Goal: Task Accomplishment & Management: Manage account settings

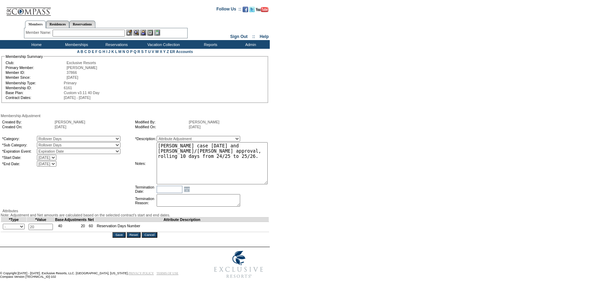
drag, startPoint x: 265, startPoint y: 154, endPoint x: 293, endPoint y: 184, distance: 40.6
click at [293, 184] on form "Follow Us ::" at bounding box center [294, 142] width 588 height 280
click at [264, 152] on textarea "Per Chelsie Schreppel's case 8/25/25 and Pete/Natalie approval, rolling 10 days…" at bounding box center [212, 163] width 111 height 42
type textarea "Per Chelsie Schreppel's case 8/25/25 and Pete/Natalie approval, rolling 20 days…"
click at [122, 238] on input "Save" at bounding box center [119, 235] width 13 height 6
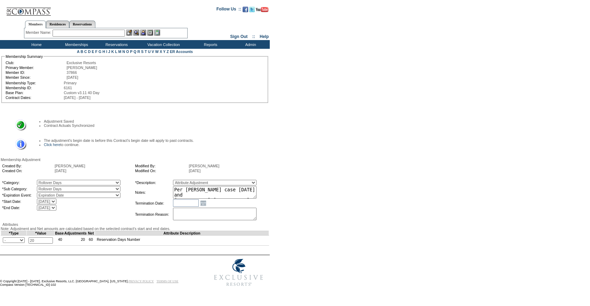
scroll to position [2, 0]
click at [49, 138] on td "The adjustment's begin date is before this Contract's begin date will apply to …" at bounding box center [144, 144] width 228 height 12
click at [49, 142] on link "Click here" at bounding box center [52, 144] width 16 height 4
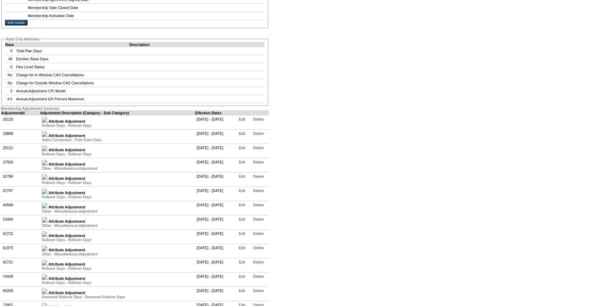
scroll to position [1685, 0]
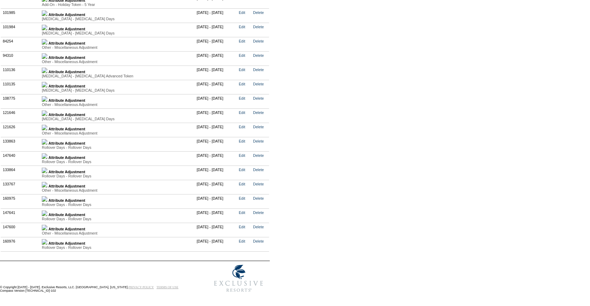
click at [47, 212] on img at bounding box center [45, 213] width 6 height 6
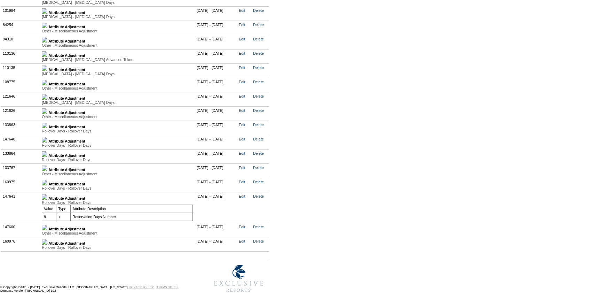
click at [47, 185] on img at bounding box center [45, 183] width 6 height 6
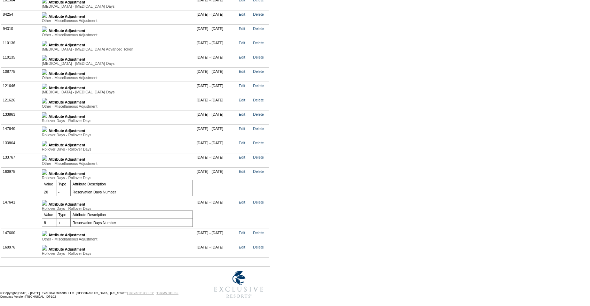
scroll to position [1732, 0]
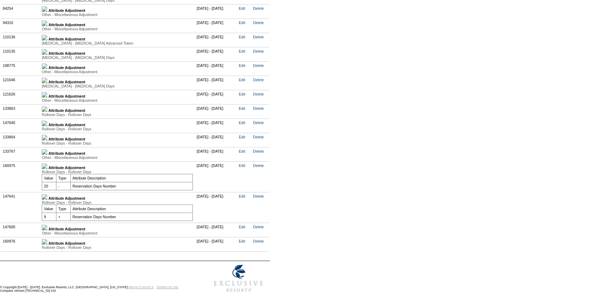
click at [47, 239] on img at bounding box center [45, 242] width 6 height 6
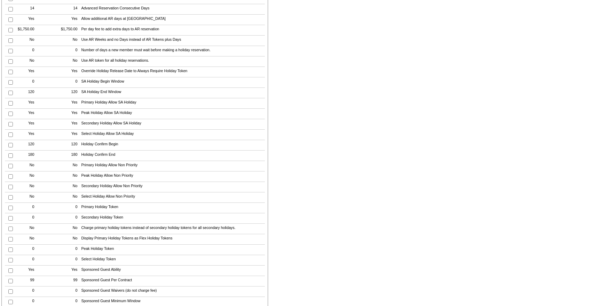
scroll to position [482, 0]
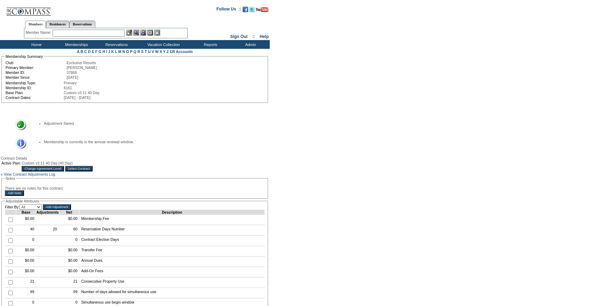
click at [73, 33] on input "text" at bounding box center [89, 33] width 72 height 7
paste input "Ruckelshaus"
click at [73, 33] on input "Ruckelshaus" at bounding box center [89, 33] width 72 height 7
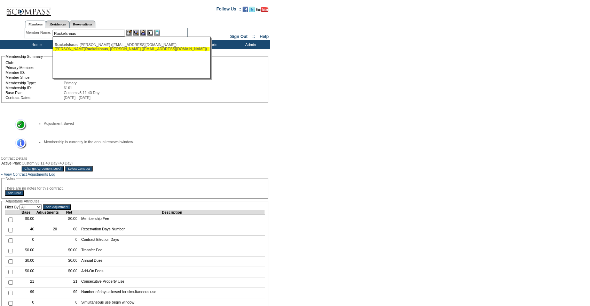
click at [89, 49] on span "Ruckelshaus" at bounding box center [96, 49] width 23 height 4
type input "Trautmann Ruckelshaus, Jeannie (jruckelshaus@me.com)"
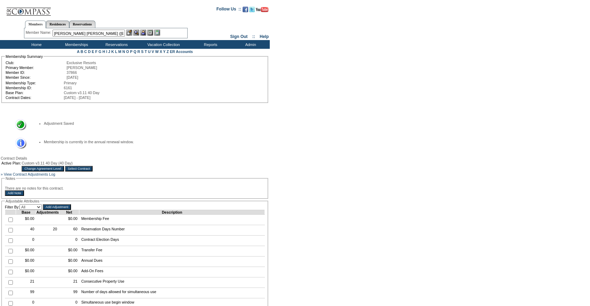
click at [146, 33] on img at bounding box center [143, 33] width 6 height 6
click at [135, 32] on div at bounding box center [143, 33] width 34 height 6
click at [130, 32] on img at bounding box center [129, 33] width 6 height 6
